Goal: Task Accomplishment & Management: Use online tool/utility

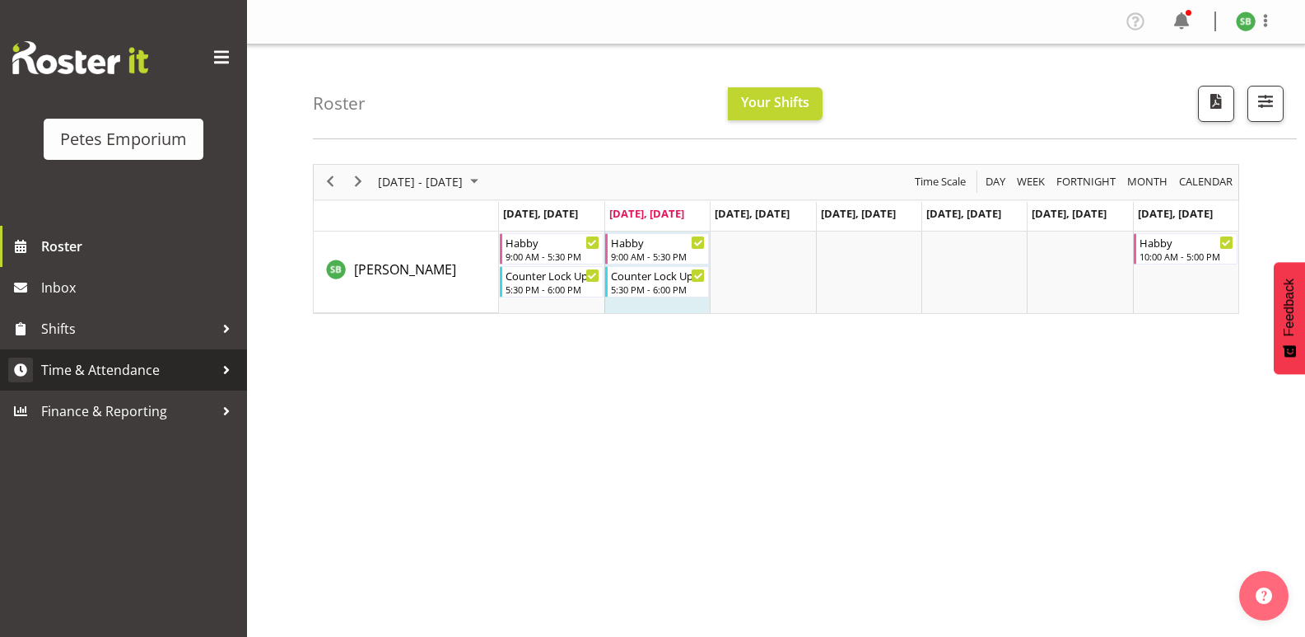
click at [104, 361] on span "Time & Attendance" at bounding box center [127, 369] width 173 height 25
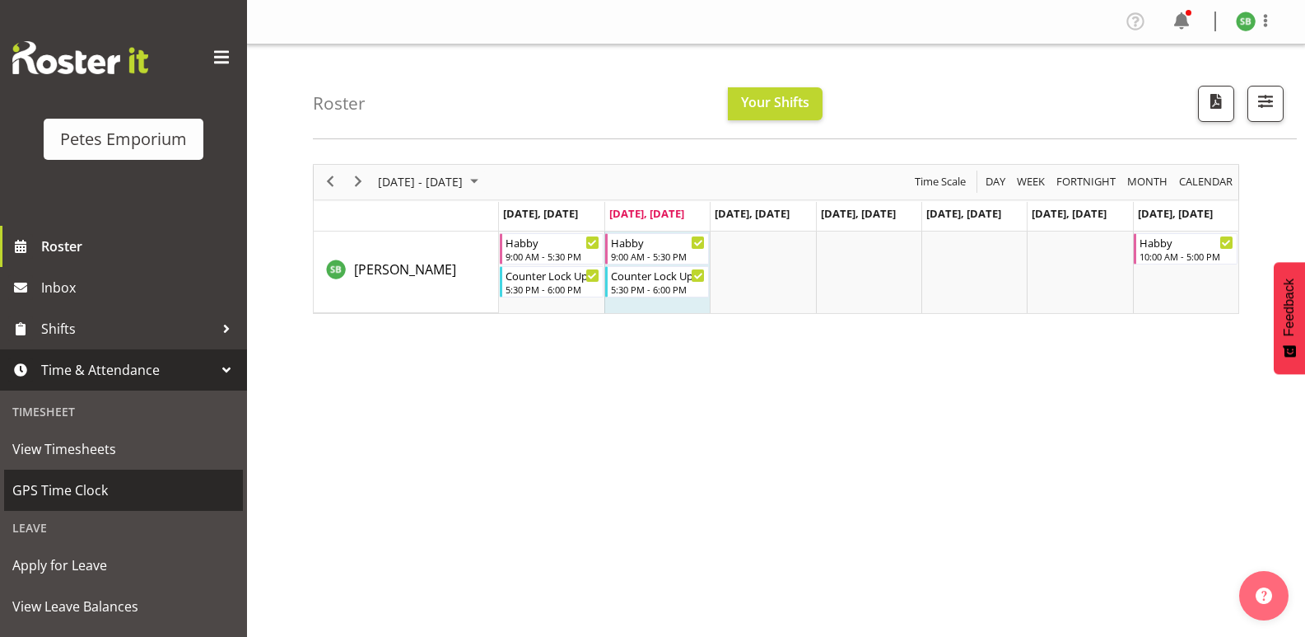
click at [64, 488] on span "GPS Time Clock" at bounding box center [123, 490] width 222 height 25
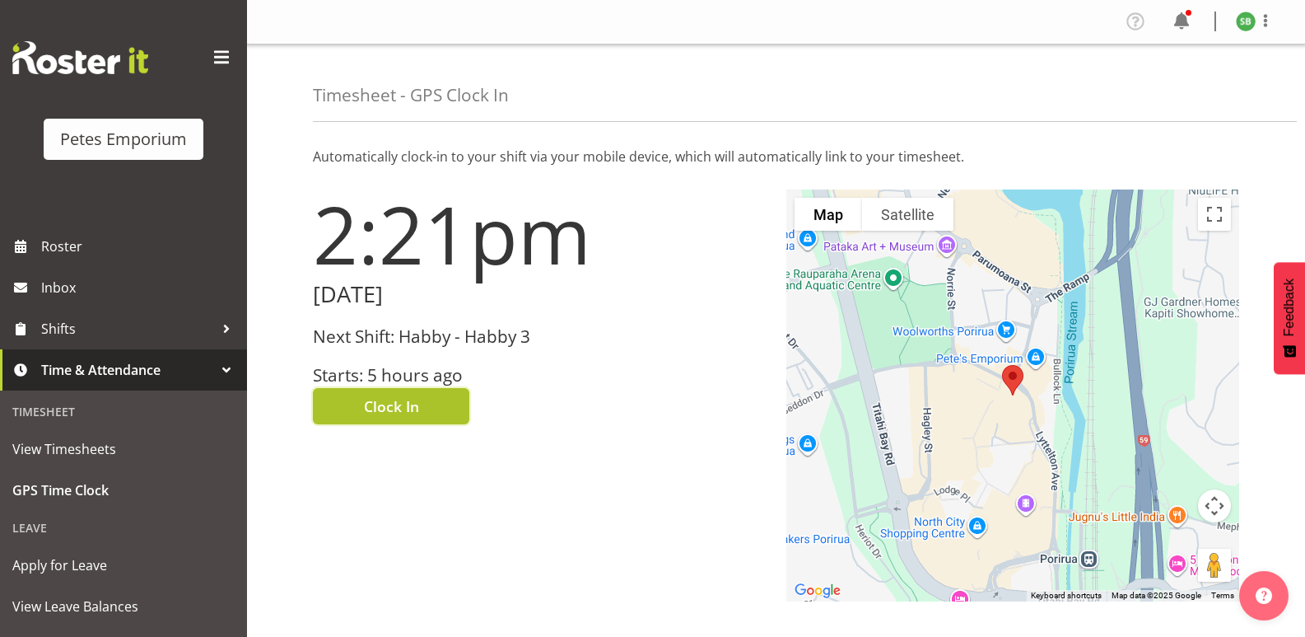
click at [391, 406] on span "Clock In" at bounding box center [391, 405] width 55 height 21
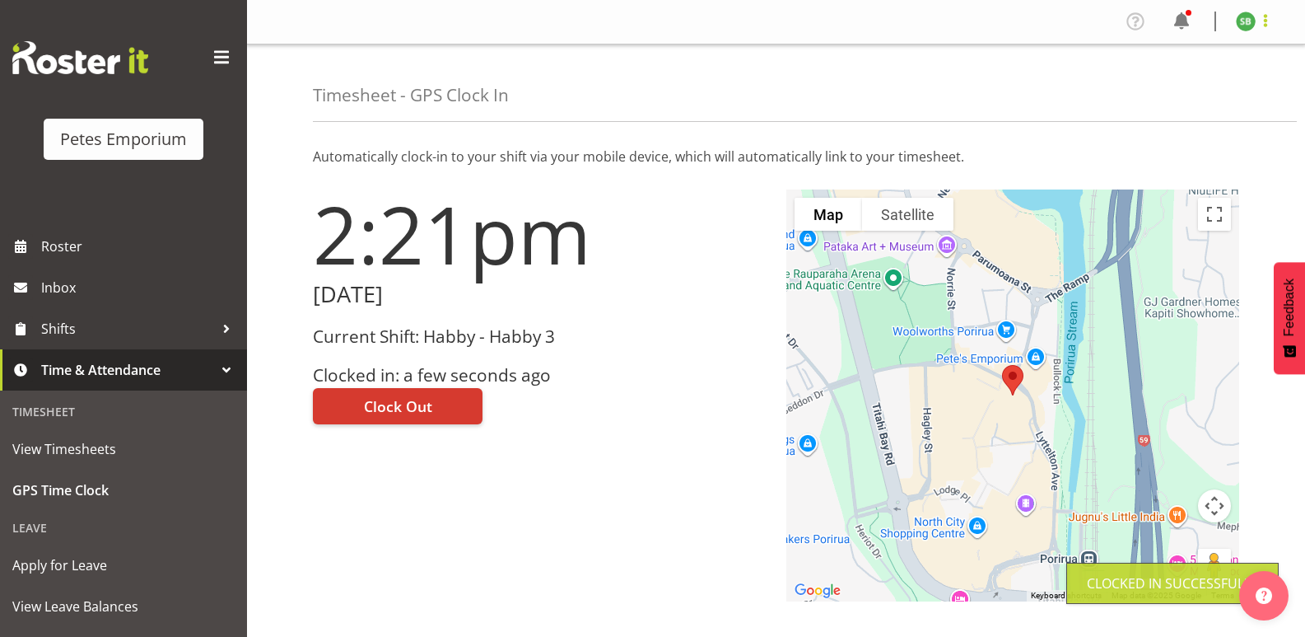
click at [1268, 25] on span at bounding box center [1266, 21] width 20 height 20
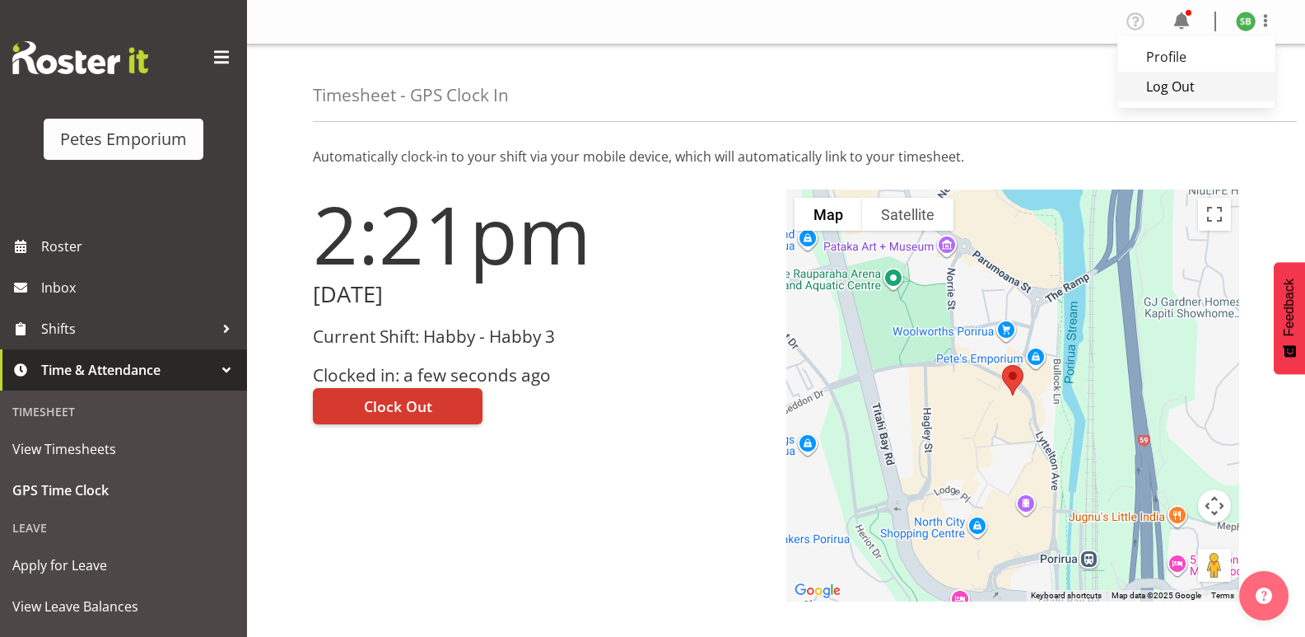
click at [1159, 91] on link "Log Out" at bounding box center [1196, 87] width 158 height 30
